Goal: Task Accomplishment & Management: Complete application form

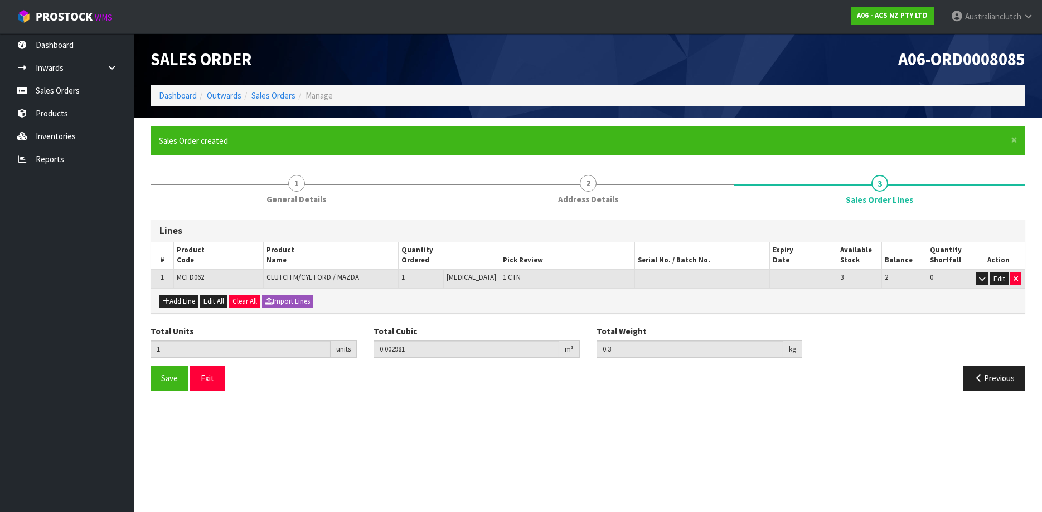
click at [58, 94] on link "Sales Orders" at bounding box center [67, 90] width 134 height 23
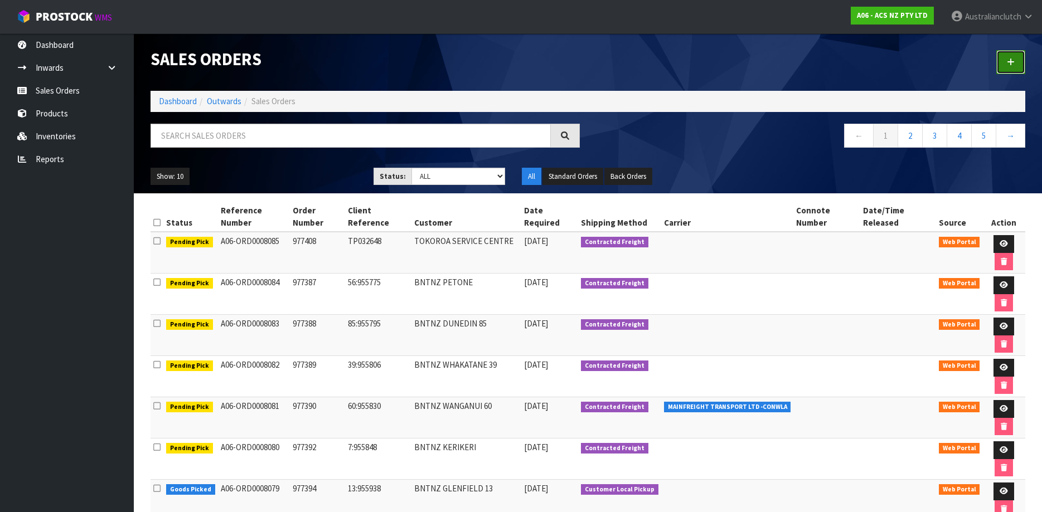
click at [1001, 69] on link at bounding box center [1010, 62] width 29 height 24
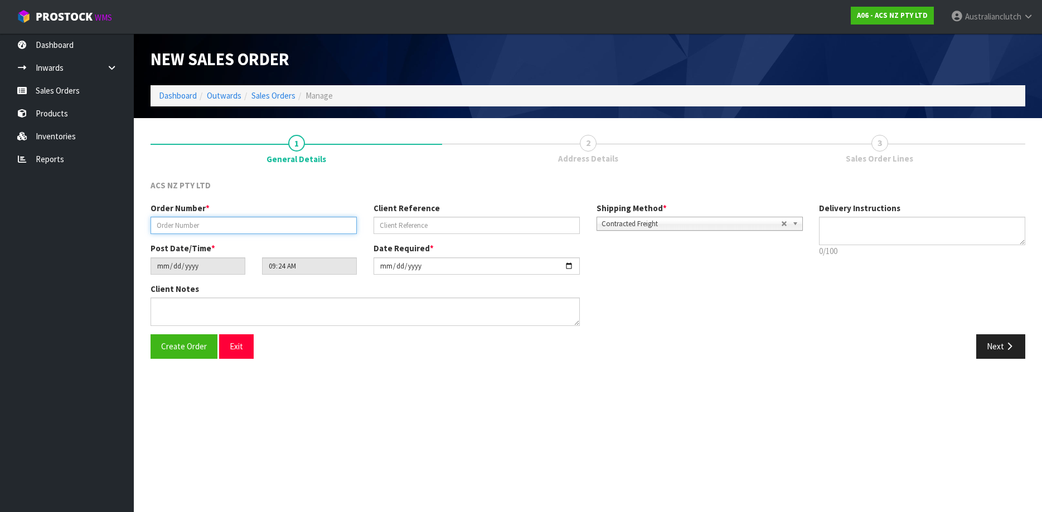
click at [266, 225] on input "text" at bounding box center [253, 225] width 206 height 17
paste input "977441"
type input "977441"
click at [515, 229] on input "text" at bounding box center [476, 225] width 206 height 17
paste input "36:956082"
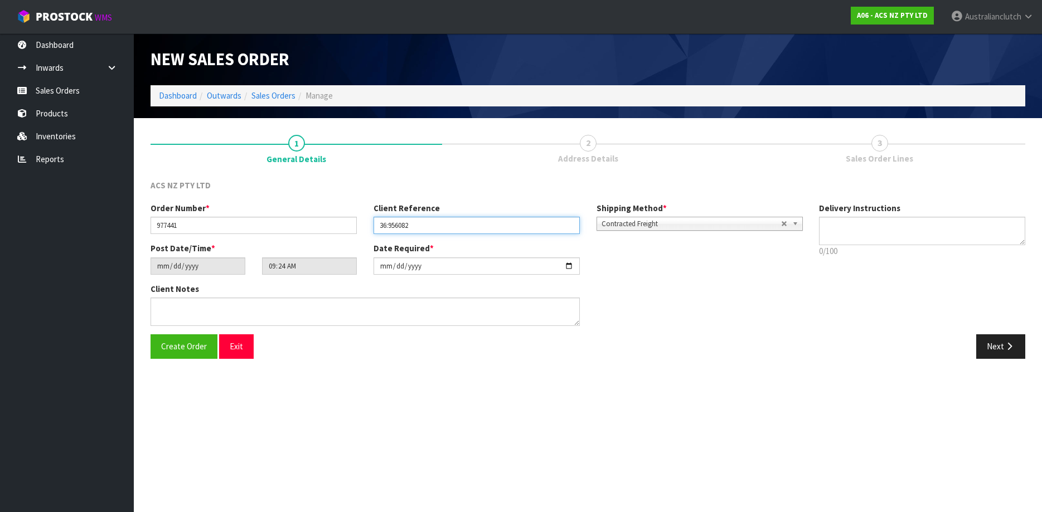
type input "36:956082"
click at [905, 250] on p "0/100" at bounding box center [922, 251] width 206 height 12
click at [897, 246] on p "0/100" at bounding box center [922, 251] width 206 height 12
click at [886, 227] on textarea at bounding box center [922, 231] width 206 height 28
type textarea "PLEASE SEND VIA NZC"
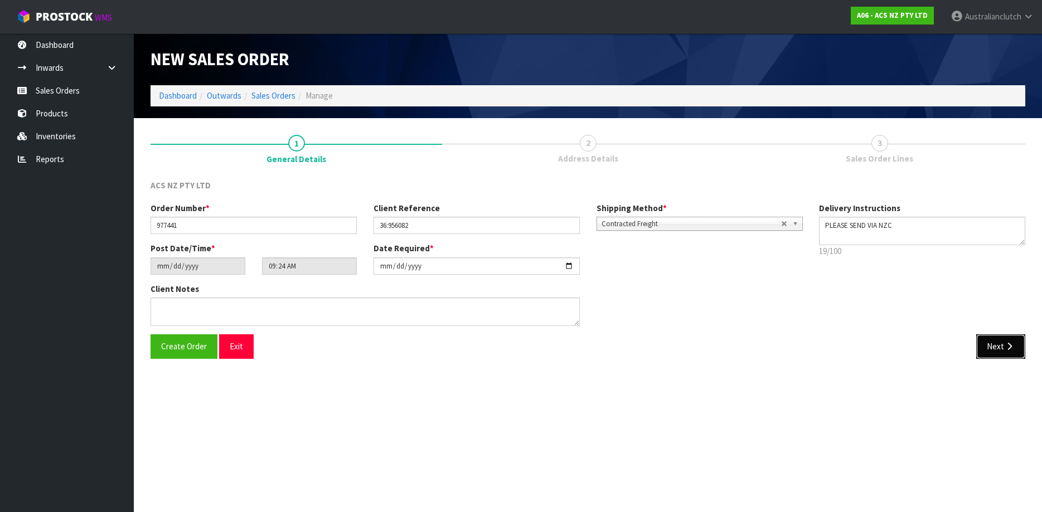
click at [1012, 342] on button "Next" at bounding box center [1000, 346] width 49 height 24
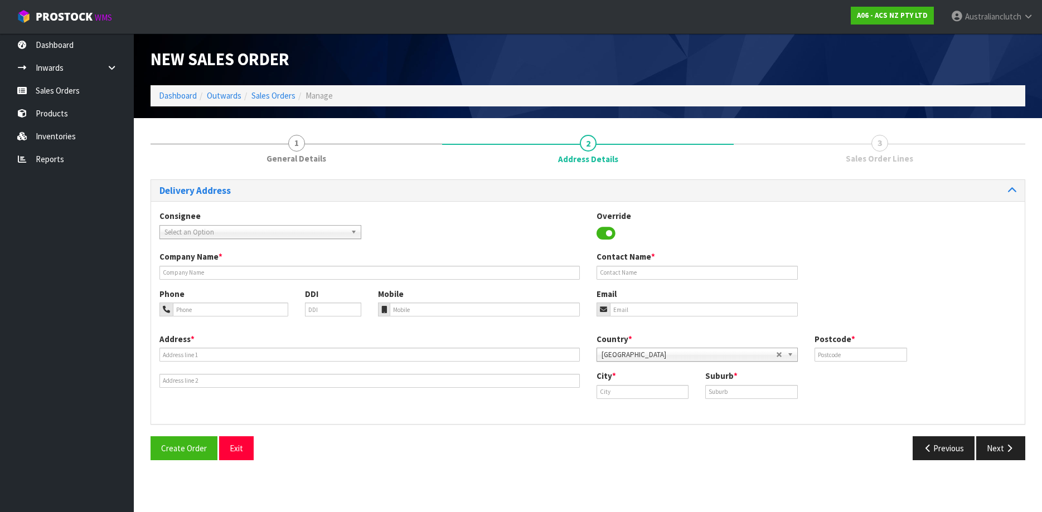
click at [342, 228] on span "Select an Option" at bounding box center [255, 232] width 182 height 13
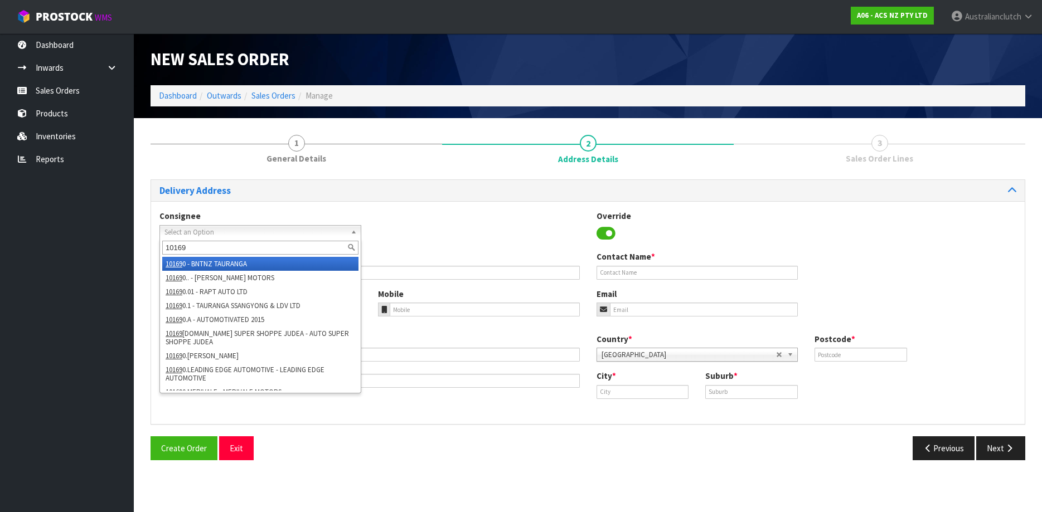
type input "101693"
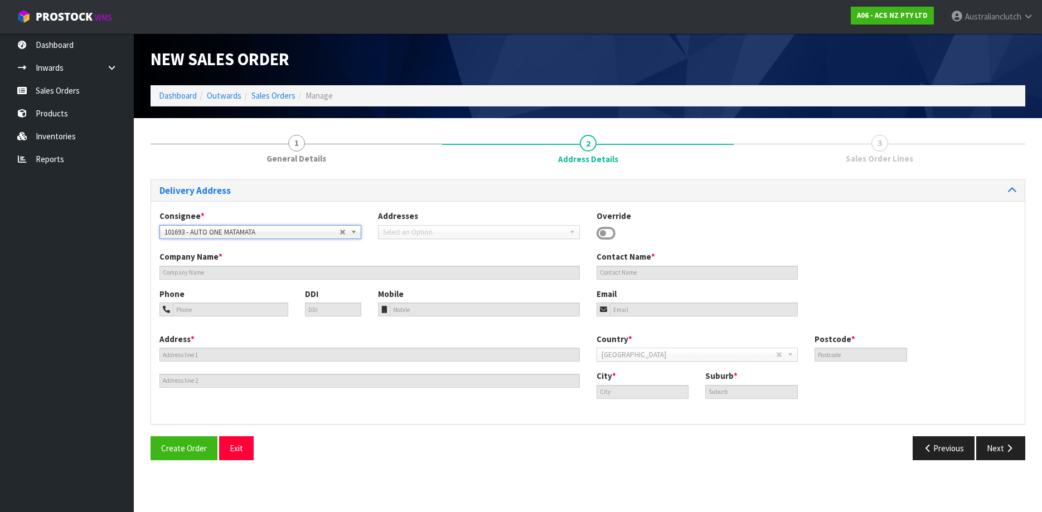
type input "AUTO ONE MATAMATA"
type input "[STREET_ADDRESS]"
type input "3500"
type input "MATAMATA"
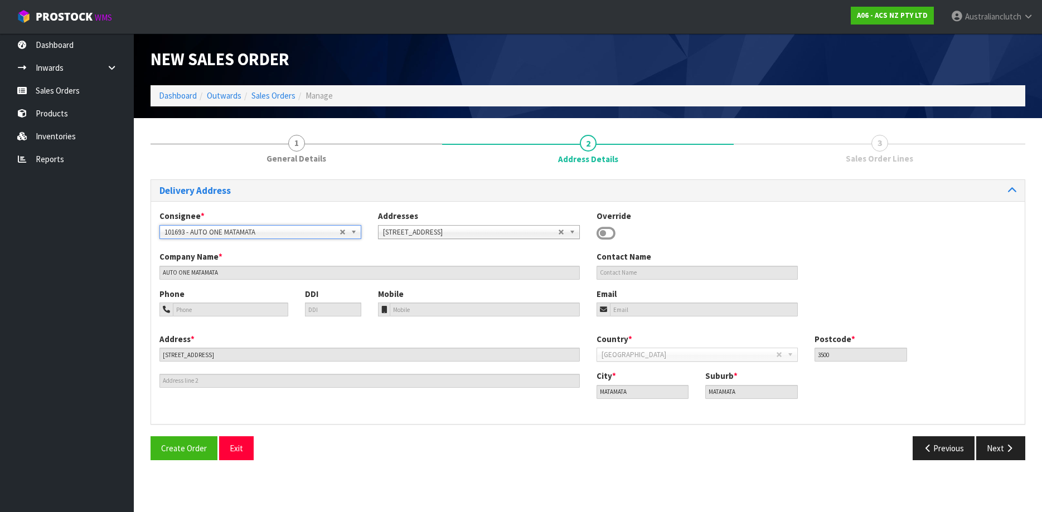
click at [227, 227] on span "101693 - AUTO ONE MATAMATA" at bounding box center [251, 232] width 175 height 13
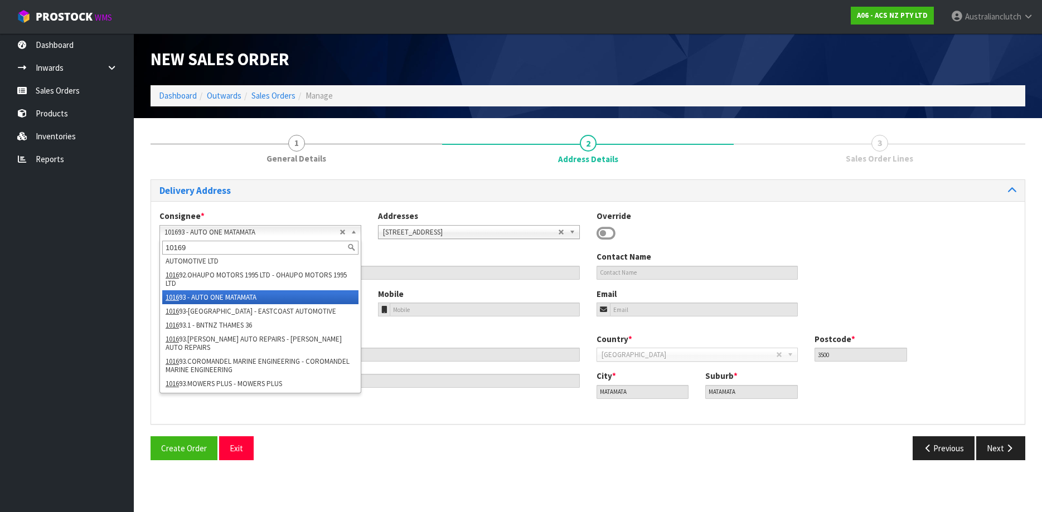
scroll to position [376, 0]
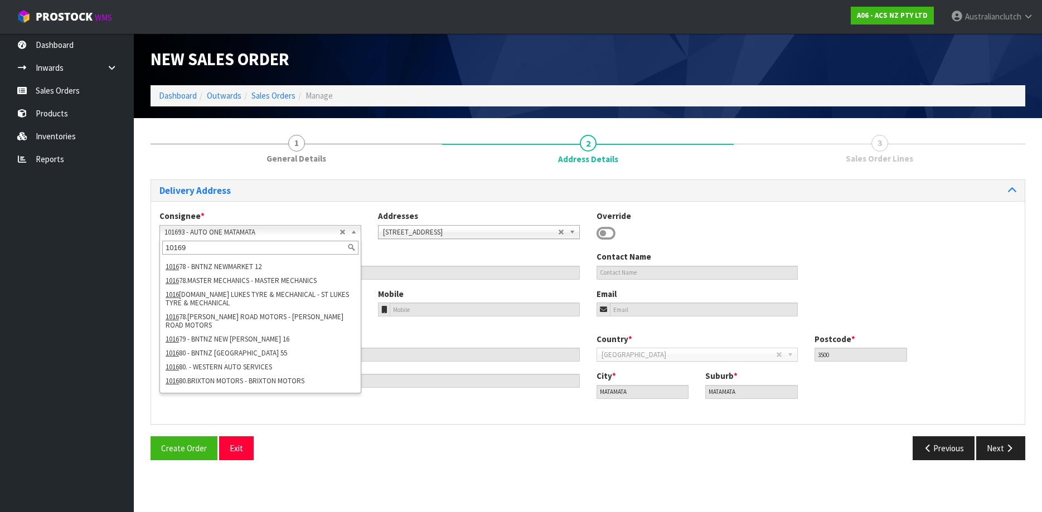
type input "101693"
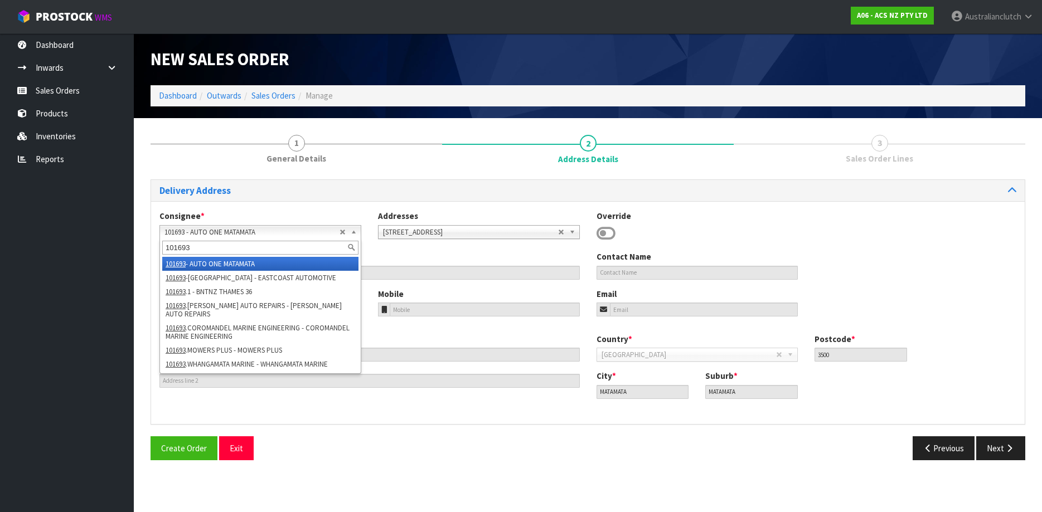
scroll to position [0, 0]
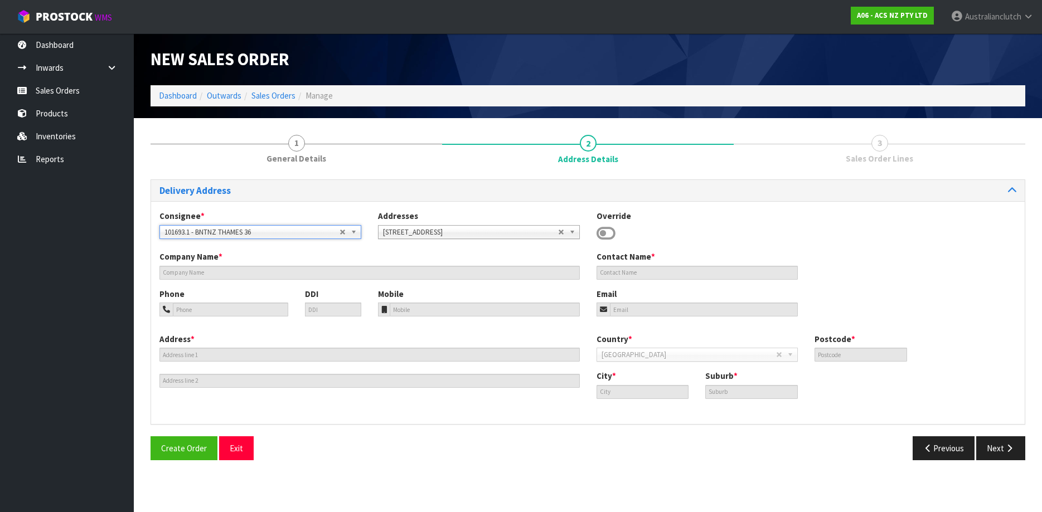
type input "BNTNZ THAMES 36"
type input "[STREET_ADDRESS]"
type input "3500"
type input "THAMES"
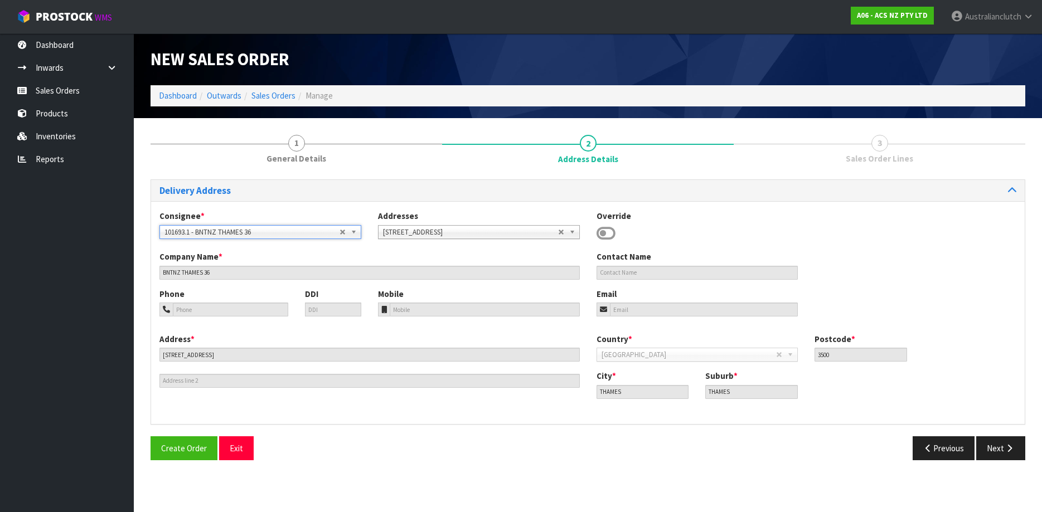
click at [606, 230] on icon at bounding box center [605, 233] width 19 height 17
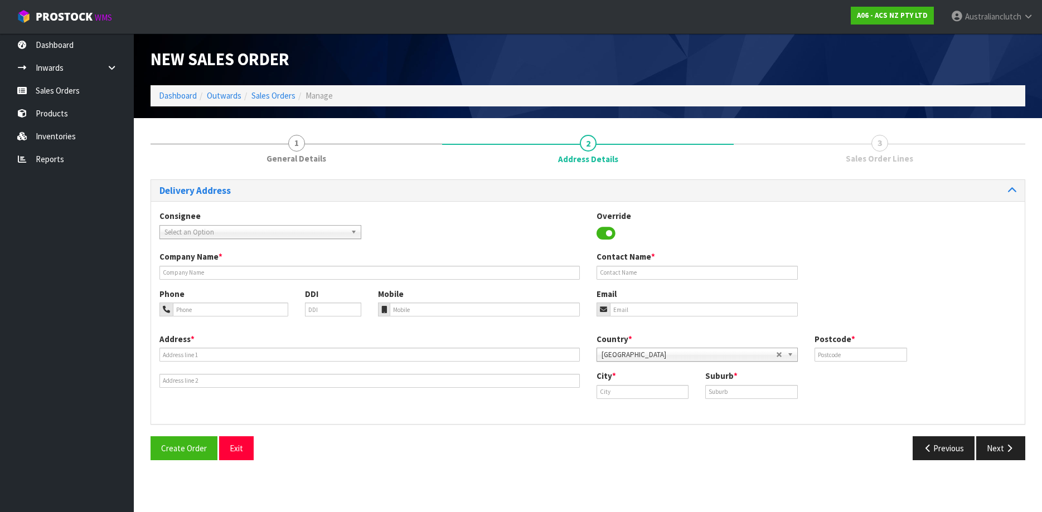
drag, startPoint x: 483, startPoint y: 283, endPoint x: 474, endPoint y: 277, distance: 10.4
click at [474, 277] on div "Company Name * Contact Name *" at bounding box center [587, 269] width 873 height 37
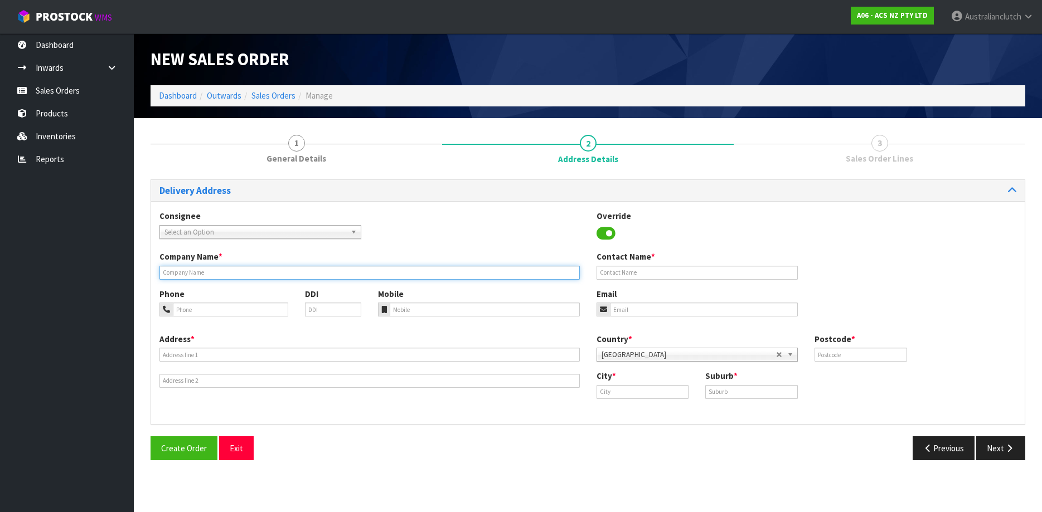
paste input "EAST COAST AUTOMOTIVE"
click at [471, 274] on input "EAST COAST AUTOMOTIVE" at bounding box center [369, 273] width 420 height 14
type input "EAST COAST AUTOMOTIVE"
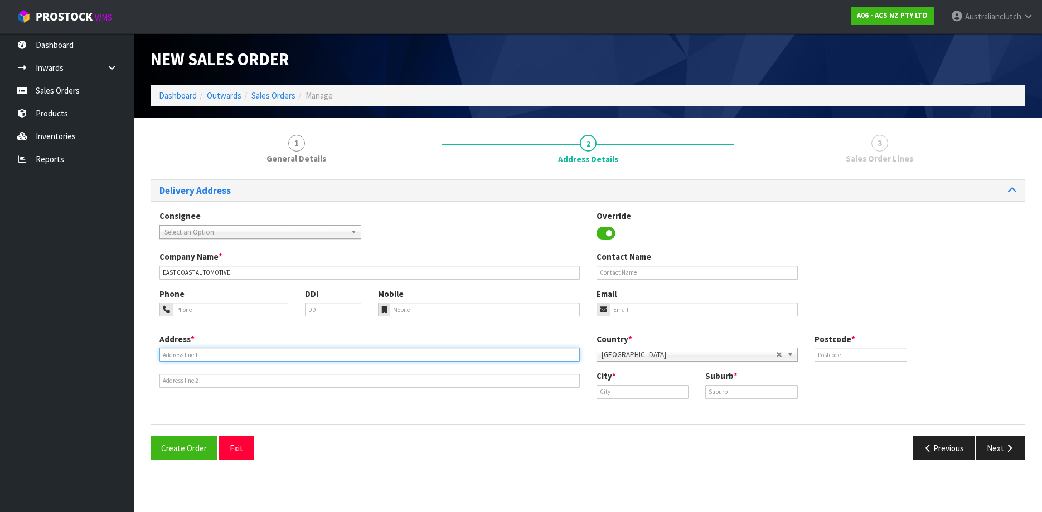
click at [362, 358] on input "text" at bounding box center [369, 355] width 420 height 14
paste input "[STREET_ADDRESS]"
type input "[STREET_ADDRESS]"
click at [685, 388] on input "text" at bounding box center [642, 392] width 93 height 14
paste input "Whitianga"
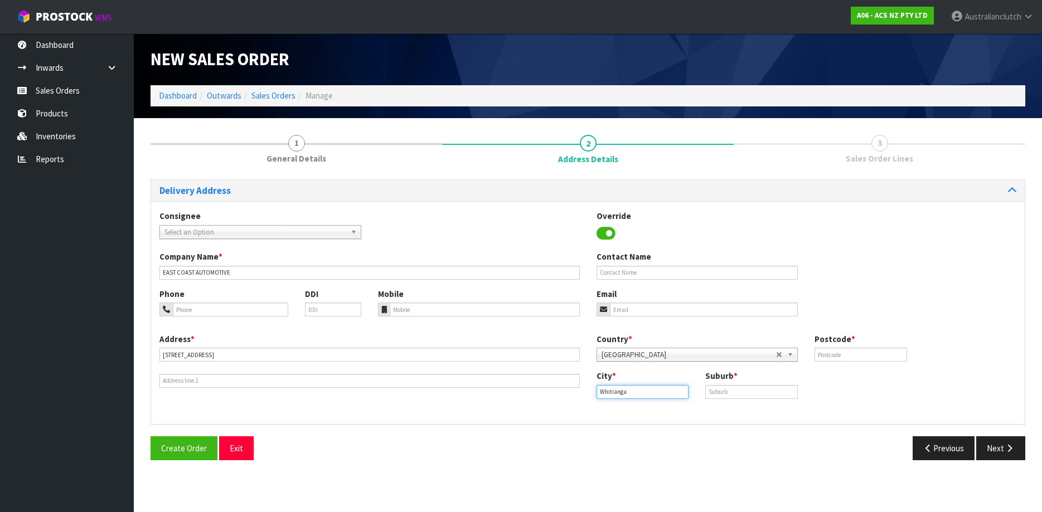
type input "Whitianga"
click at [770, 387] on input "text" at bounding box center [751, 392] width 93 height 14
paste input "WHITIANGA"
type input "WHITIANGA"
click at [857, 355] on input "text" at bounding box center [860, 355] width 93 height 14
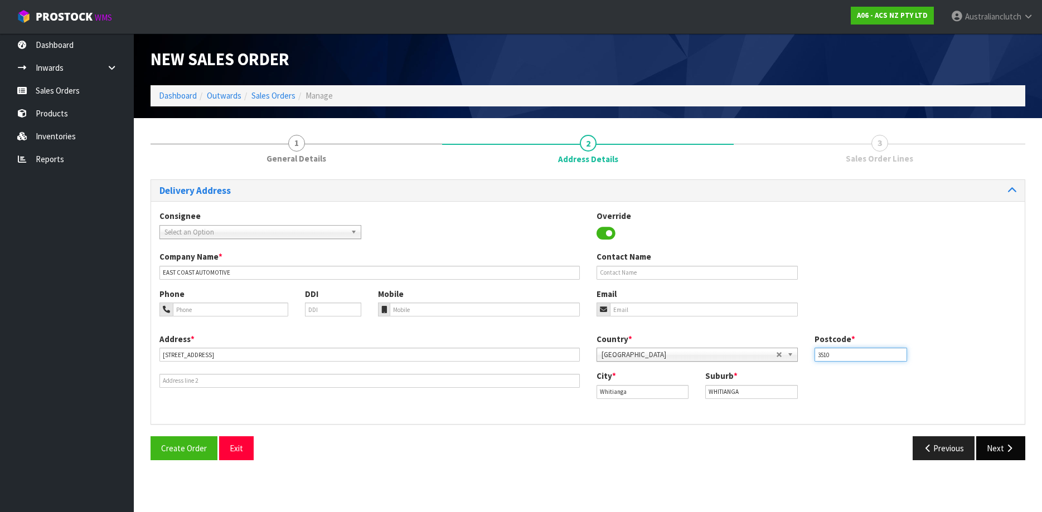
type input "3510"
click at [1012, 454] on button "Next" at bounding box center [1000, 448] width 49 height 24
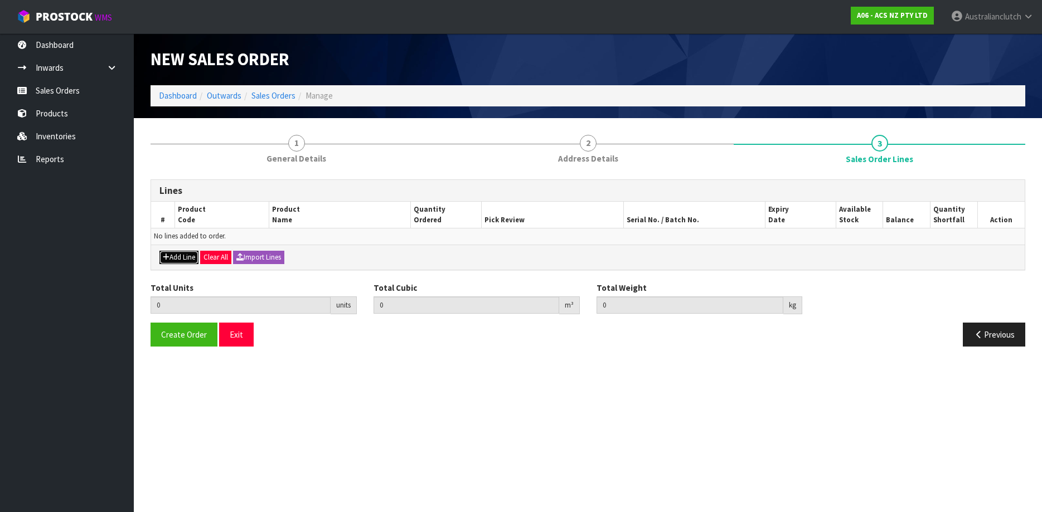
click at [178, 251] on button "Add Line" at bounding box center [178, 257] width 39 height 13
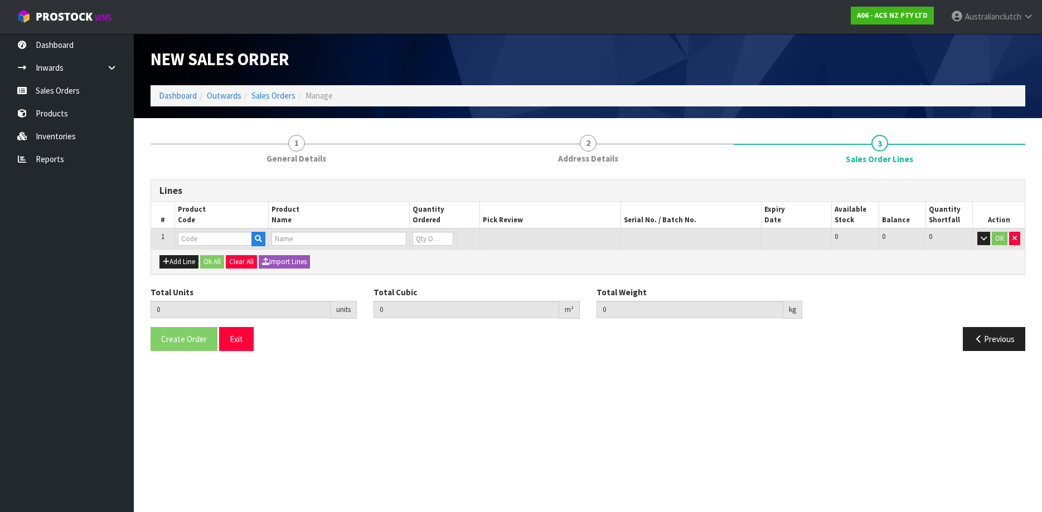
click at [198, 239] on input "text" at bounding box center [215, 239] width 74 height 14
type input "KHD28502"
type input "0.000000"
type input "0.000"
type input "KIT STD HYUN ILOAD 2.5L INC SMF"
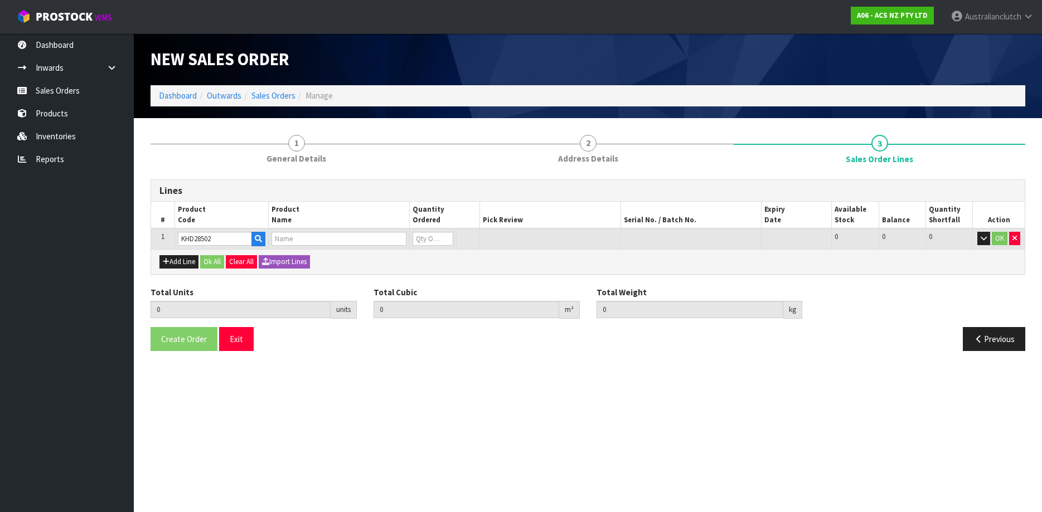
type input "0"
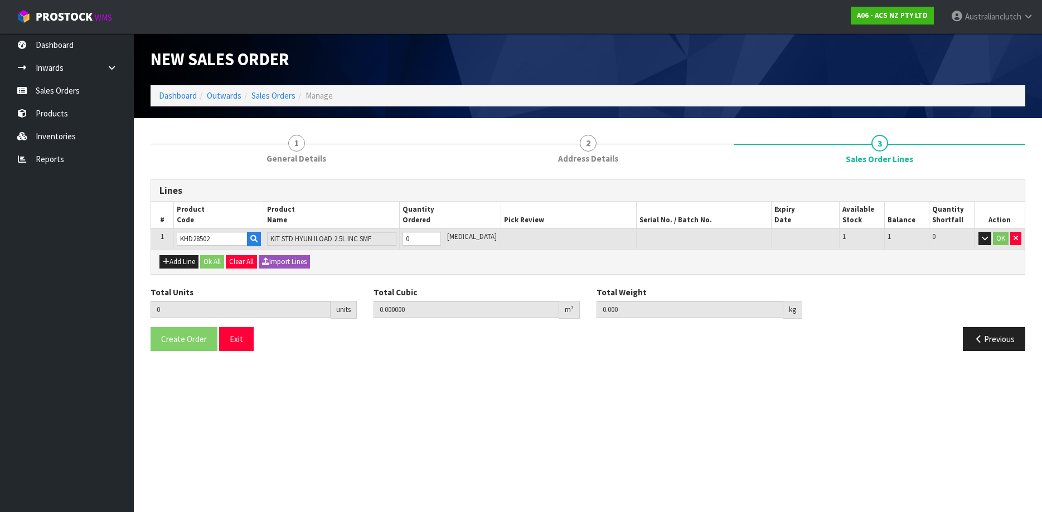
type input "1"
type input "0.05082"
type input "32"
type input "1"
click at [441, 234] on input "1" at bounding box center [421, 239] width 39 height 14
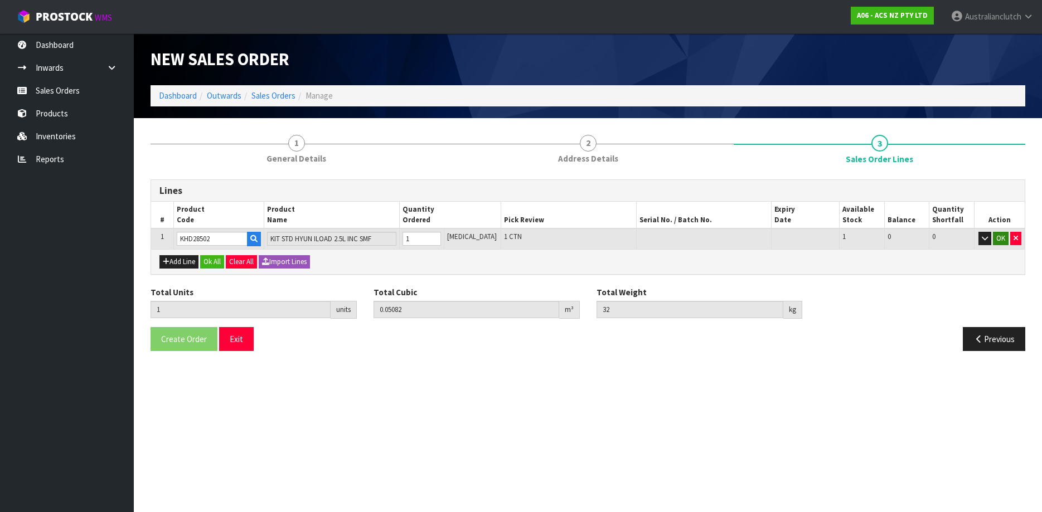
type input "KHD28502"
click at [1008, 244] on td "OK" at bounding box center [999, 239] width 50 height 21
click at [999, 243] on button "OK" at bounding box center [1001, 238] width 16 height 13
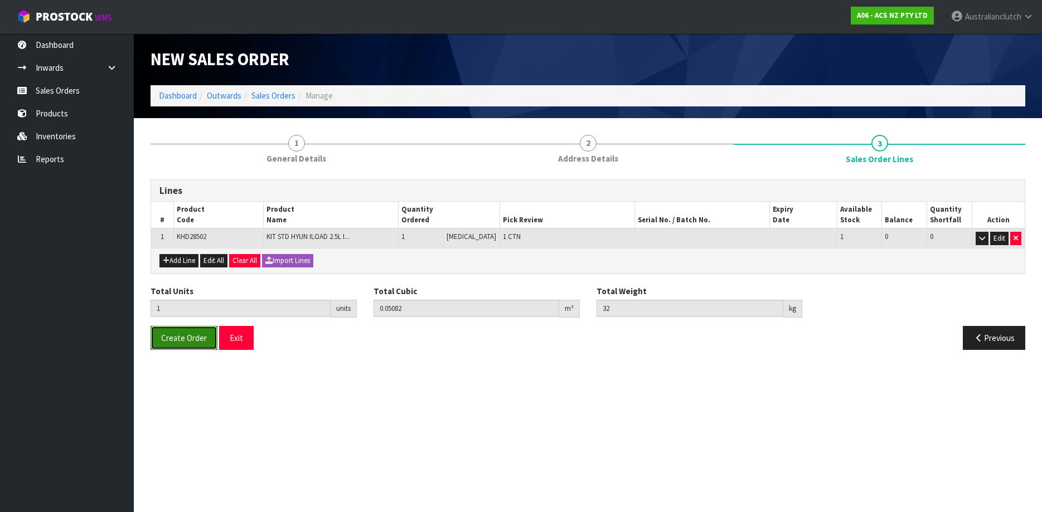
click at [214, 341] on button "Create Order" at bounding box center [183, 338] width 67 height 24
